Goal: Entertainment & Leisure: Consume media (video, audio)

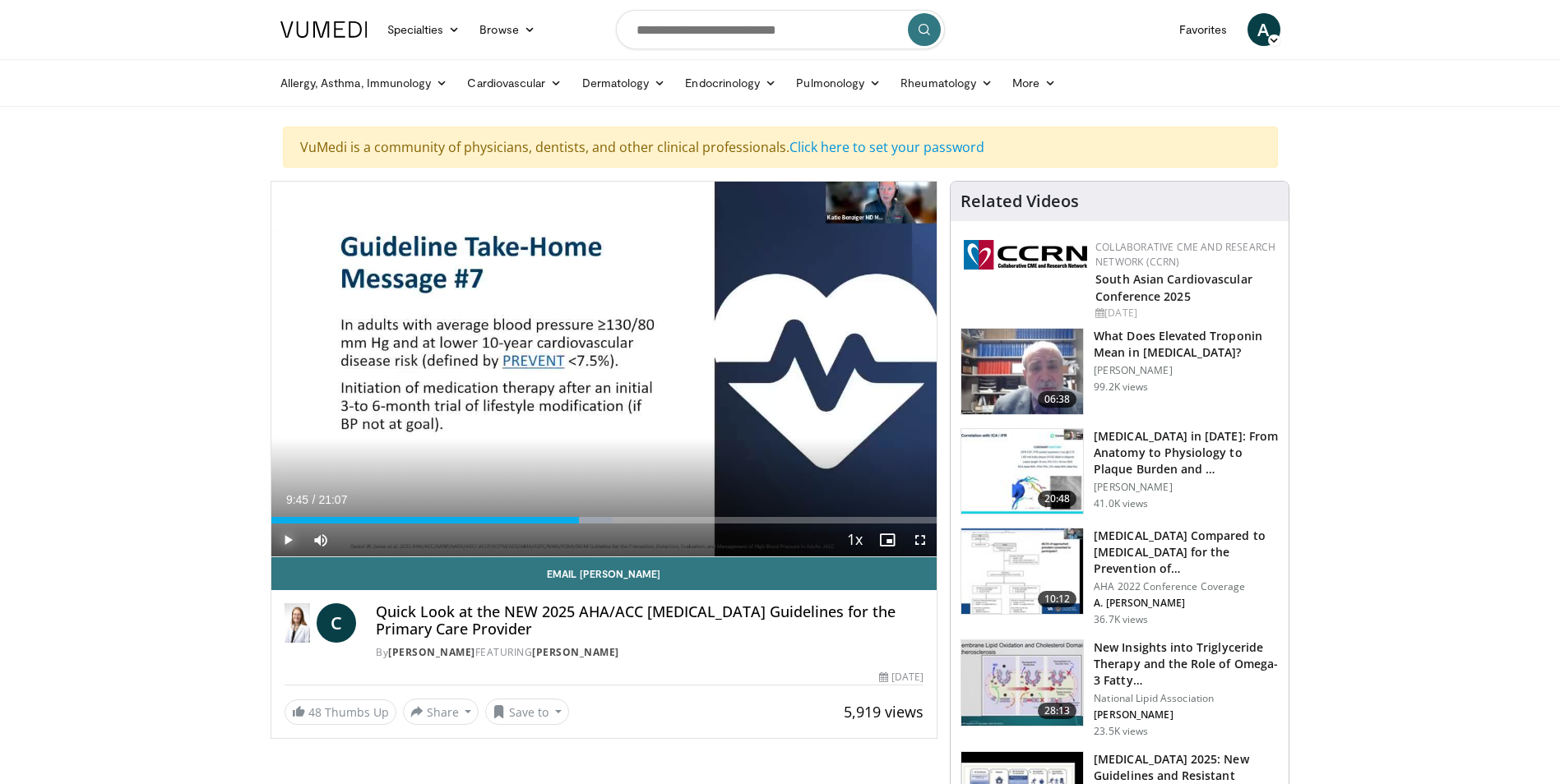
click at [283, 540] on span "Video Player" at bounding box center [288, 540] width 33 height 33
